Goal: Transaction & Acquisition: Purchase product/service

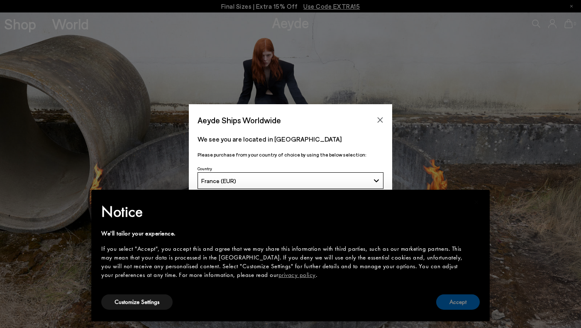
click at [462, 300] on button "Accept" at bounding box center [458, 301] width 44 height 15
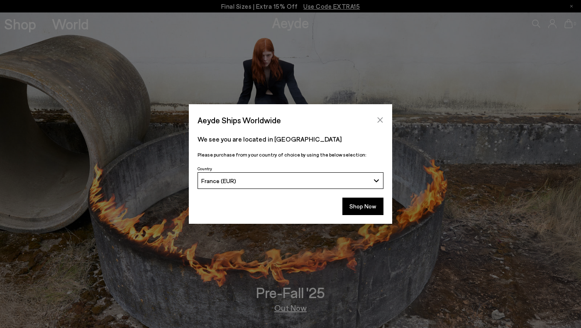
click at [381, 118] on icon "Close" at bounding box center [380, 120] width 7 height 7
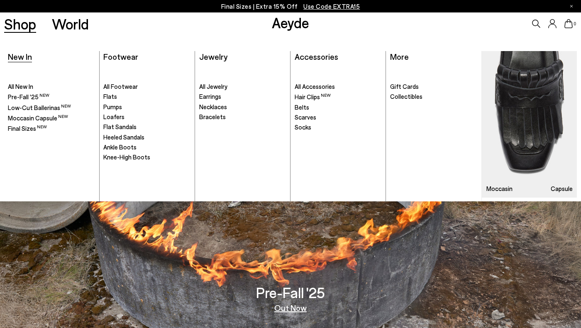
click at [22, 58] on span "New In" at bounding box center [20, 56] width 24 height 10
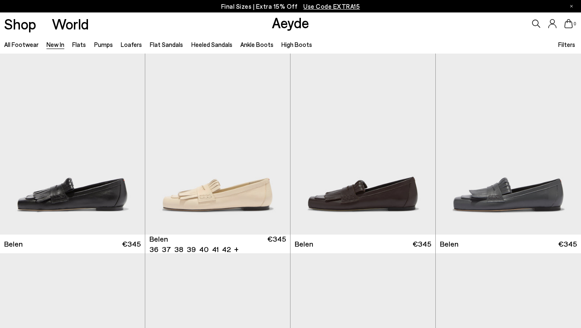
scroll to position [9, 0]
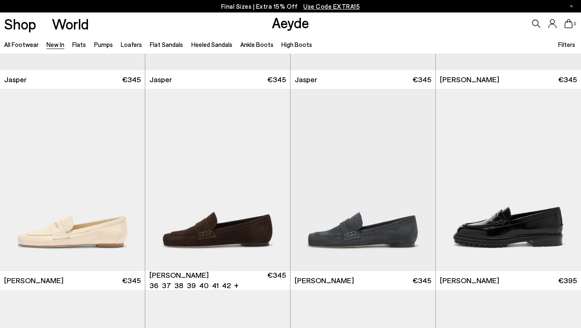
scroll to position [383, 0]
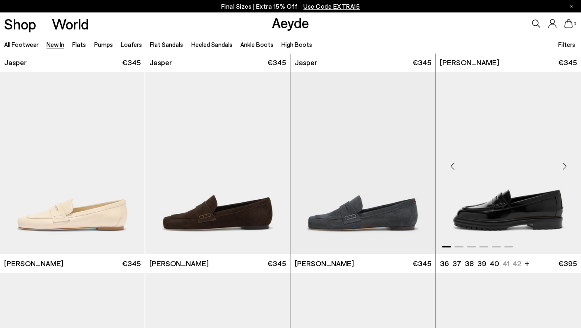
click at [454, 167] on div "Previous slide" at bounding box center [452, 166] width 25 height 25
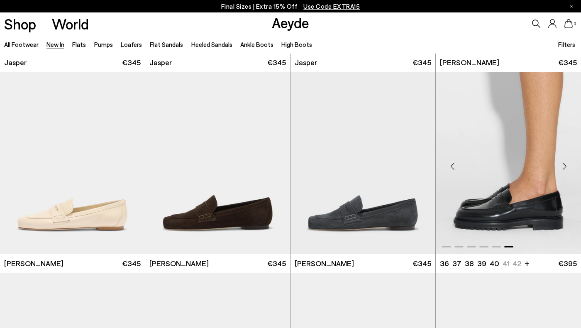
click at [454, 167] on div "Previous slide" at bounding box center [452, 166] width 25 height 25
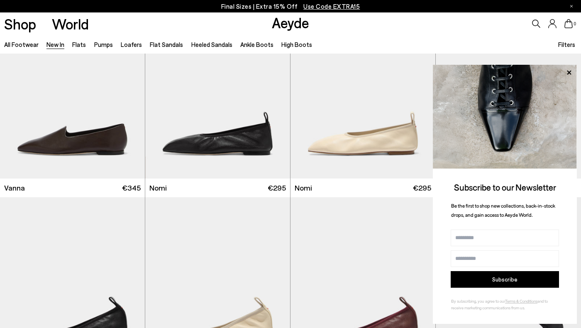
scroll to position [1290, 0]
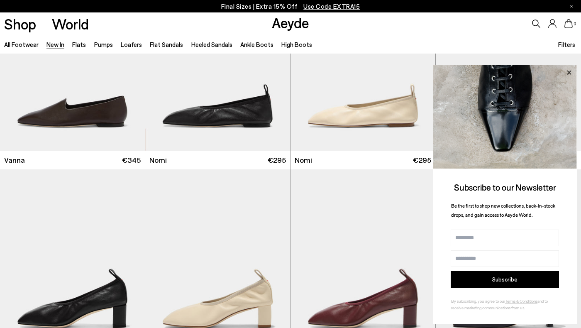
click at [569, 71] on icon at bounding box center [569, 72] width 4 height 4
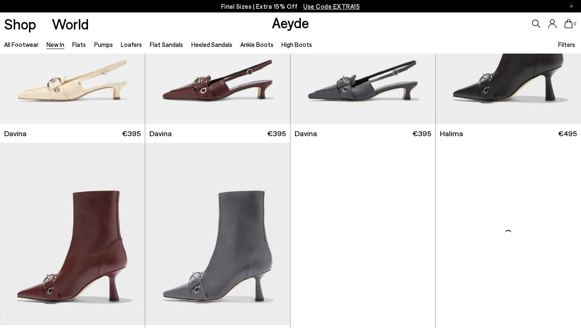
scroll to position [2692, 0]
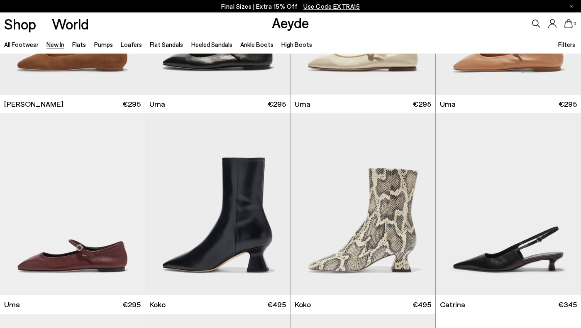
scroll to position [4171, 0]
